Goal: Task Accomplishment & Management: Use online tool/utility

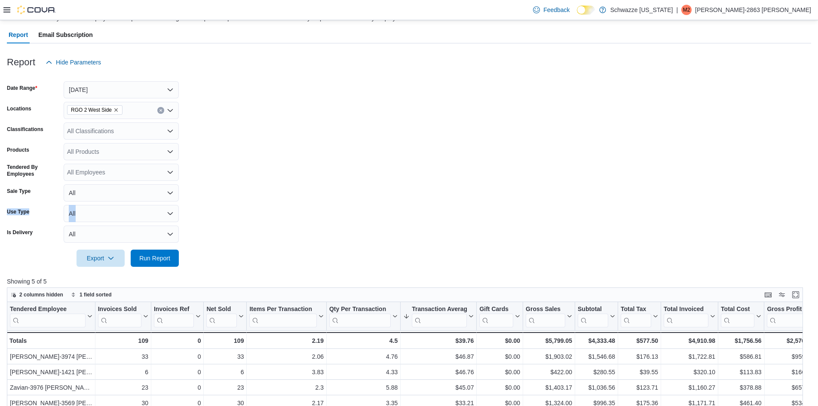
scroll to position [64, 0]
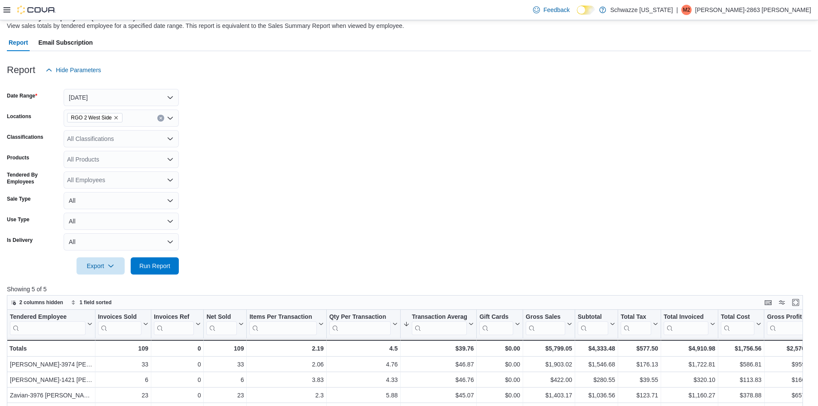
click at [9, 8] on icon at bounding box center [6, 9] width 7 height 5
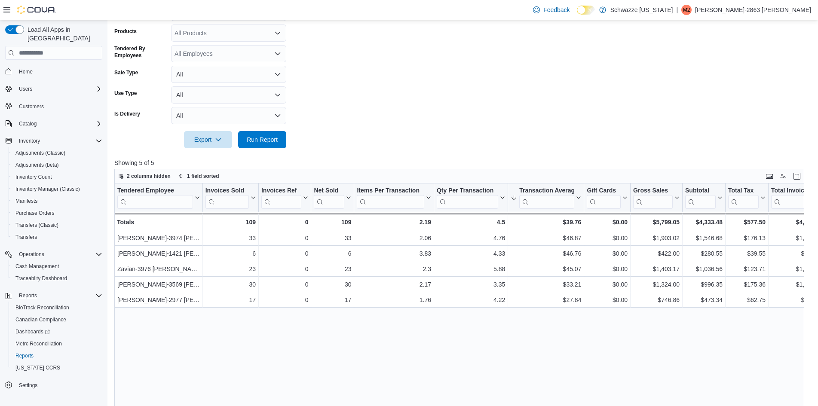
scroll to position [215, 0]
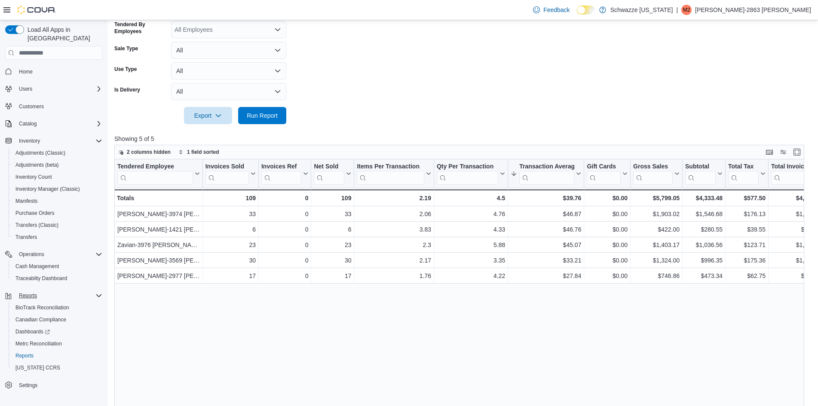
click at [100, 292] on icon "Complex example" at bounding box center [98, 295] width 7 height 7
click at [36, 292] on span "Reports" at bounding box center [28, 295] width 18 height 7
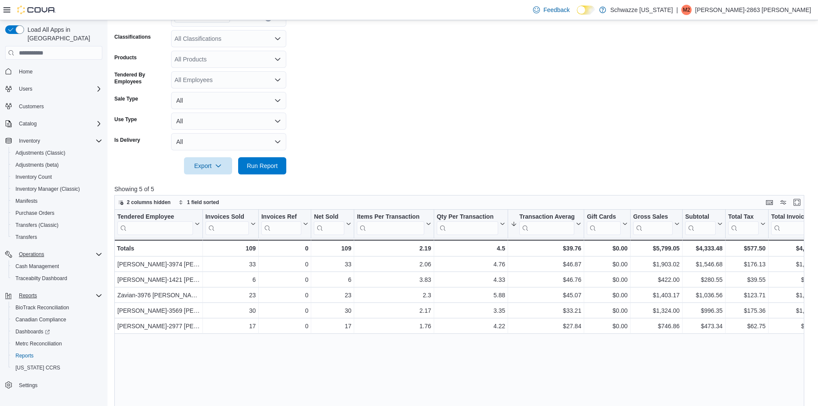
scroll to position [172, 0]
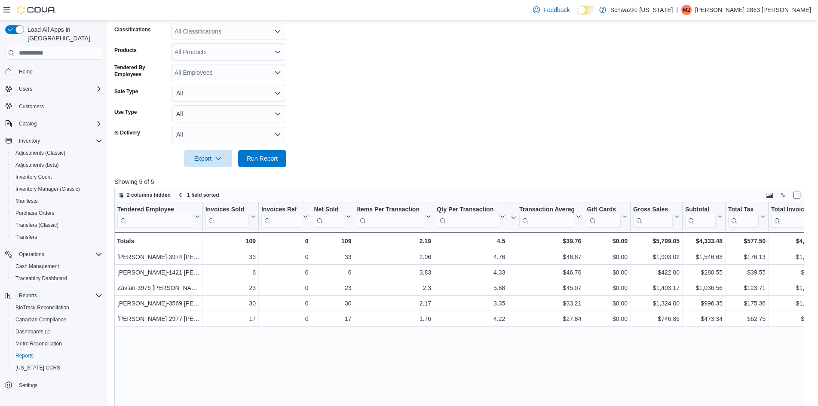
click at [37, 292] on span "Reports" at bounding box center [28, 295] width 18 height 7
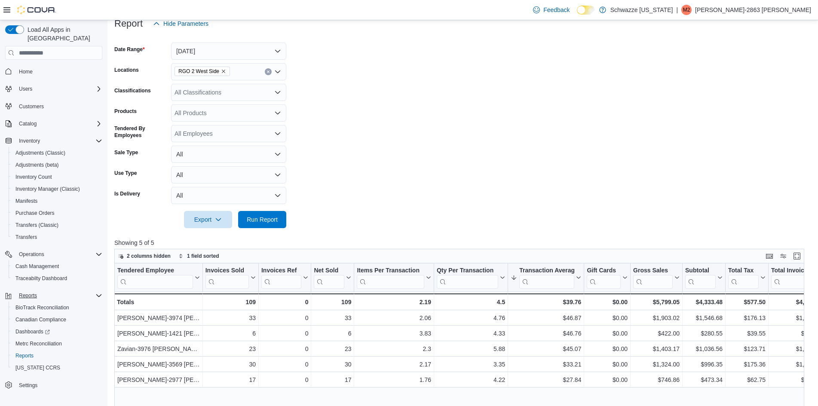
scroll to position [0, 0]
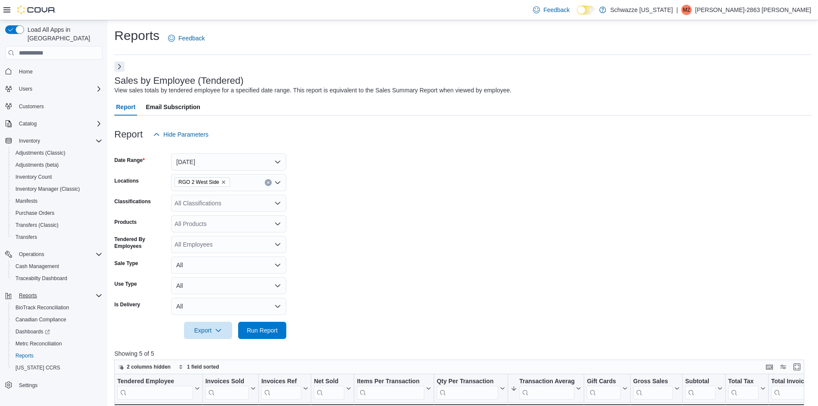
click at [118, 62] on button "Next" at bounding box center [119, 66] width 10 height 10
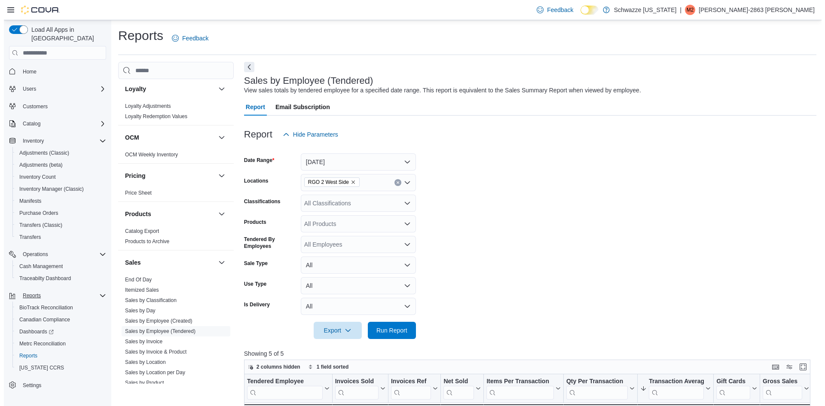
scroll to position [440, 0]
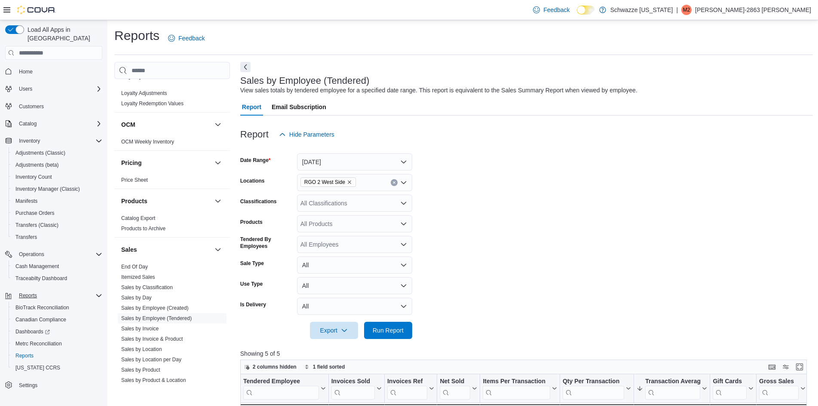
click at [139, 261] on div "Sales" at bounding box center [172, 250] width 116 height 24
click at [139, 265] on link "End Of Day" at bounding box center [134, 267] width 27 height 6
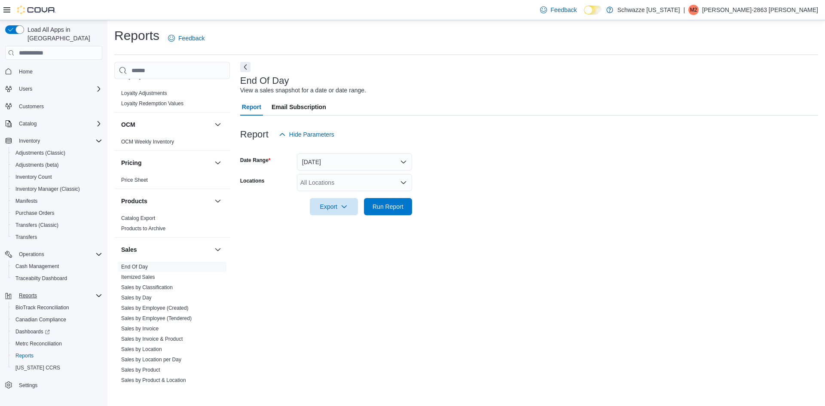
click at [345, 179] on div "All Locations" at bounding box center [354, 182] width 115 height 17
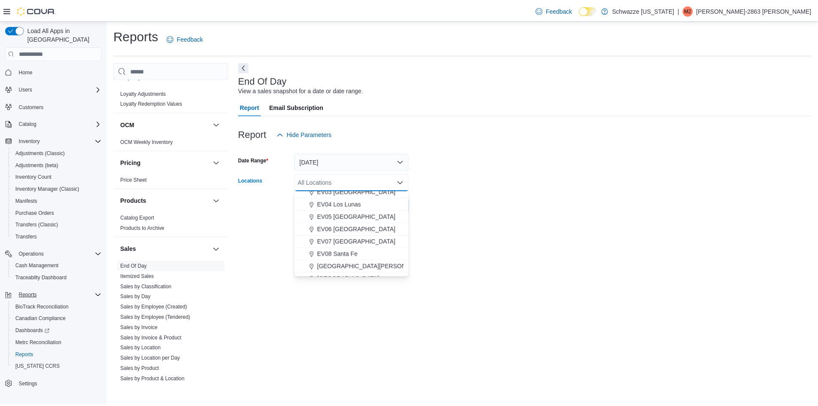
scroll to position [64, 0]
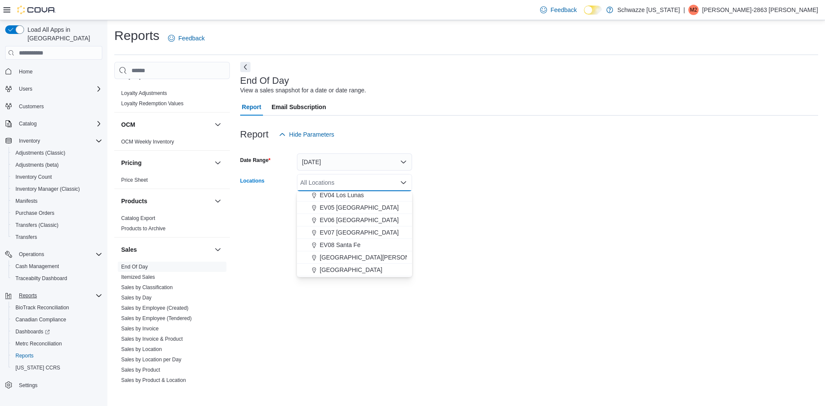
click at [349, 234] on span "EV07 [GEOGRAPHIC_DATA]" at bounding box center [359, 232] width 79 height 9
click at [467, 170] on form "Date Range [DATE] Locations [GEOGRAPHIC_DATA] [GEOGRAPHIC_DATA] Combo box. Sele…" at bounding box center [529, 179] width 578 height 72
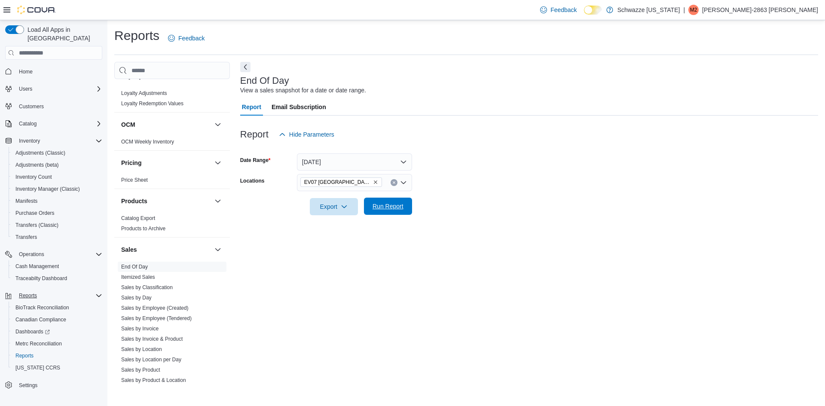
click at [388, 214] on span "Run Report" at bounding box center [388, 206] width 38 height 17
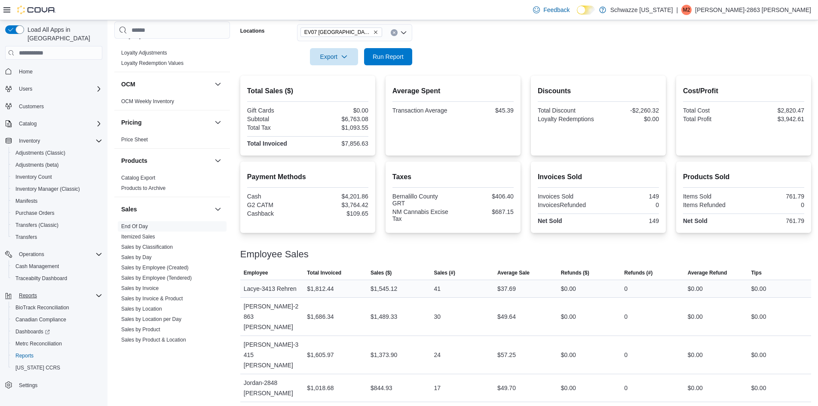
scroll to position [154, 0]
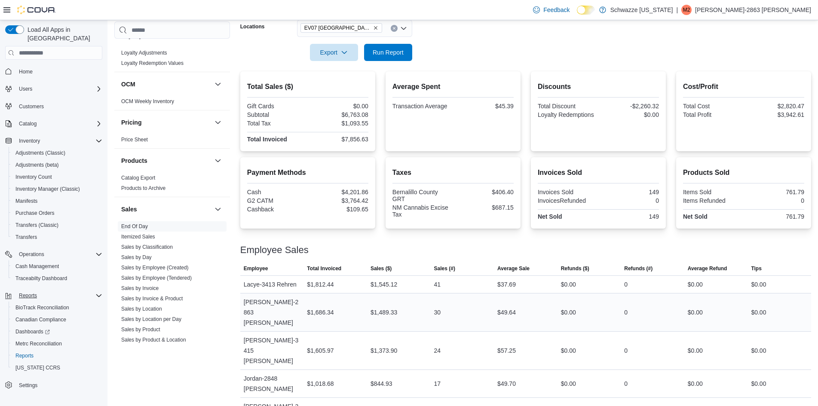
click at [244, 303] on div "[PERSON_NAME]-2863 [PERSON_NAME]" at bounding box center [272, 312] width 64 height 38
drag, startPoint x: 243, startPoint y: 304, endPoint x: 258, endPoint y: 303, distance: 15.1
click at [250, 304] on div "[PERSON_NAME]-2863 [PERSON_NAME]" at bounding box center [272, 312] width 64 height 38
click at [333, 307] on div "$1,686.34" at bounding box center [320, 312] width 27 height 10
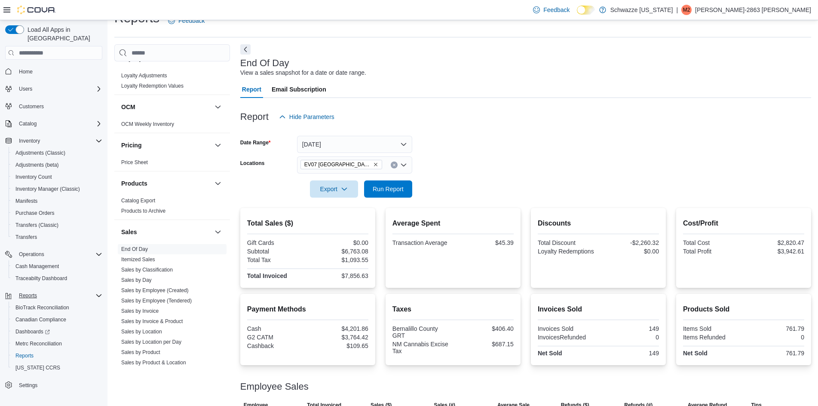
scroll to position [15, 0]
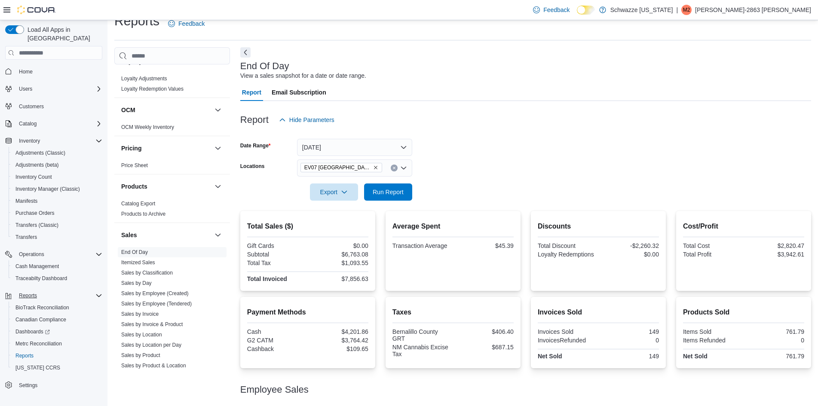
click at [554, 180] on div at bounding box center [525, 180] width 571 height 7
